Goal: Task Accomplishment & Management: Complete application form

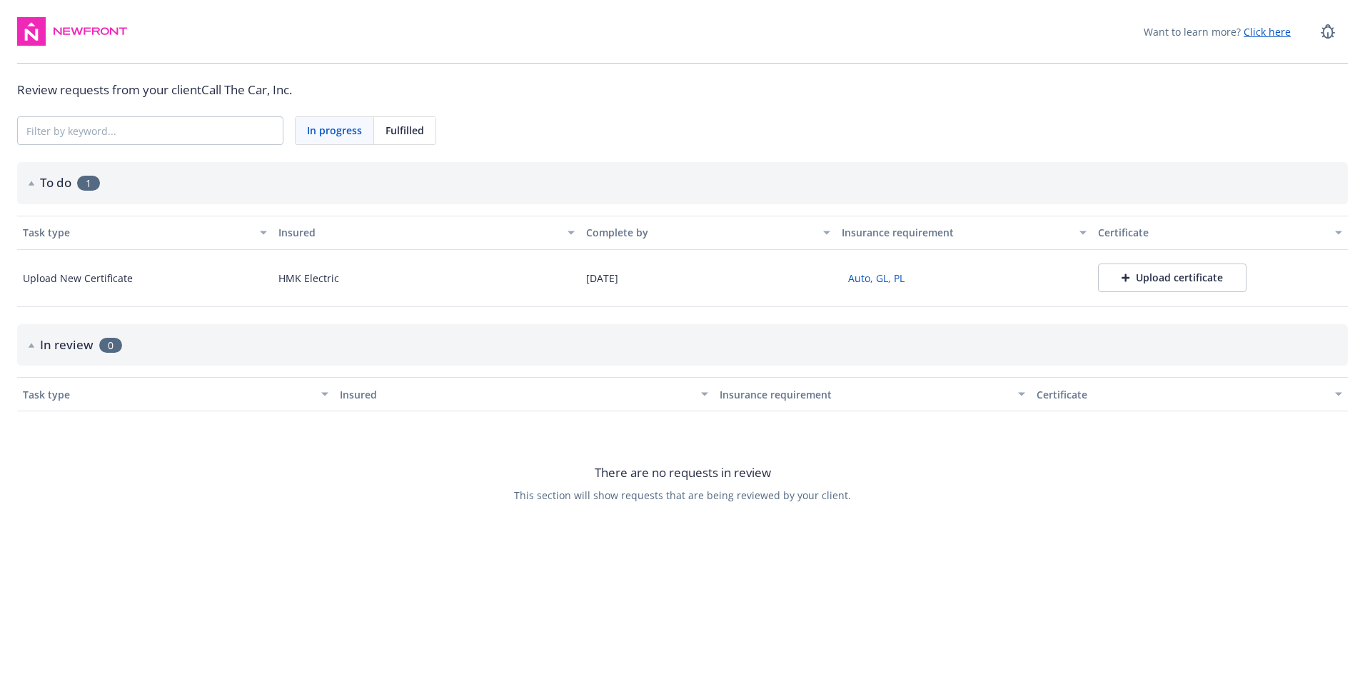
click at [1166, 280] on div "Upload certificate" at bounding box center [1171, 277] width 101 height 14
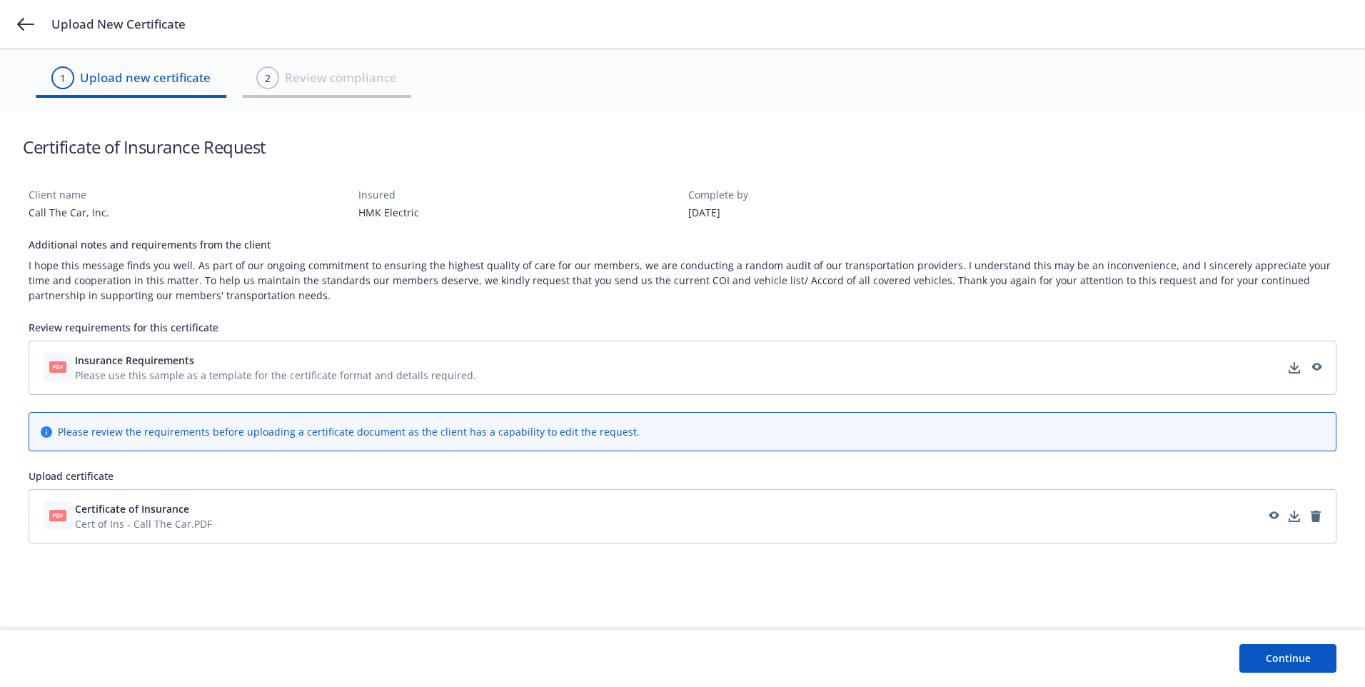
click at [1300, 653] on button "Continue" at bounding box center [1287, 658] width 97 height 29
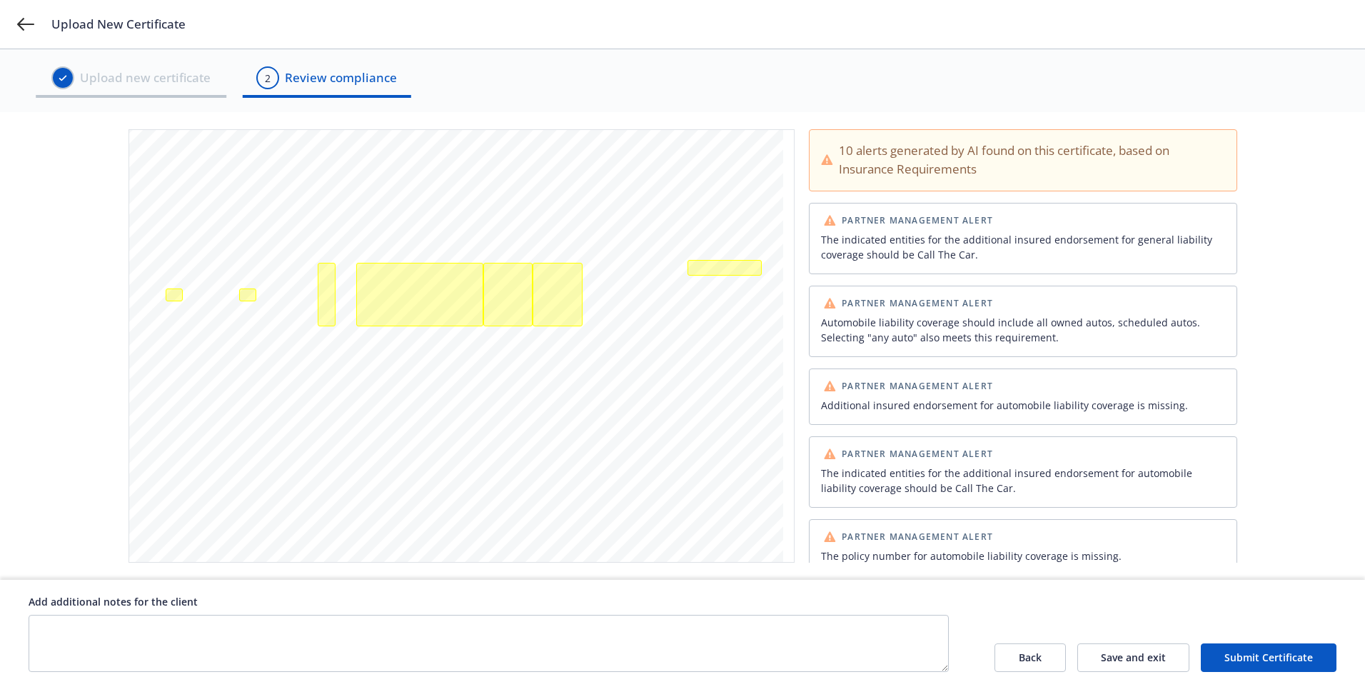
scroll to position [415, 0]
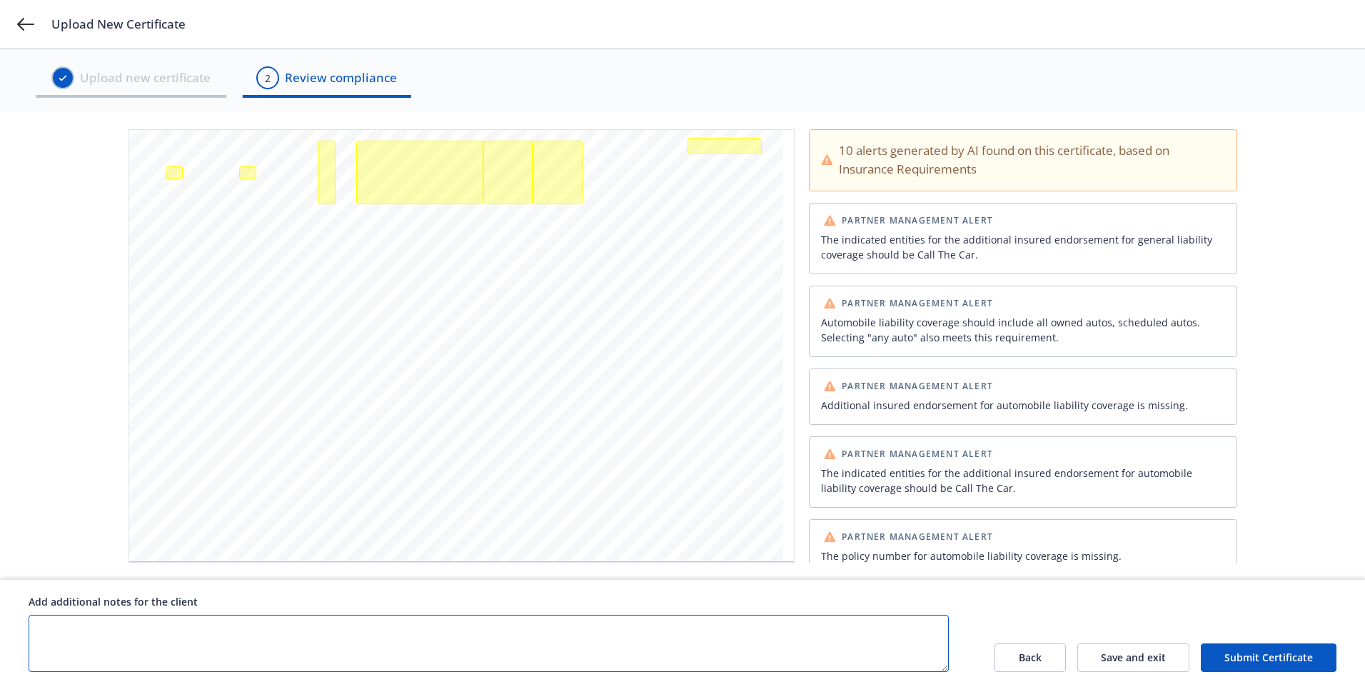
click at [147, 621] on textarea at bounding box center [489, 642] width 920 height 57
type textarea "The insured has a different broker for the Auto Liability,"
click at [1261, 667] on button "Submit Certificate" at bounding box center [1268, 657] width 136 height 29
